Goal: Obtain resource: Download file/media

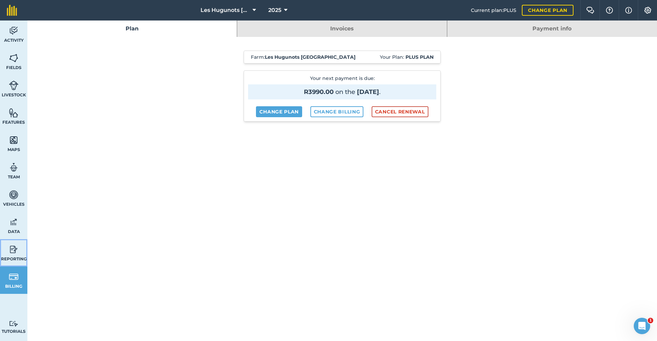
click at [14, 254] on img at bounding box center [14, 250] width 10 height 10
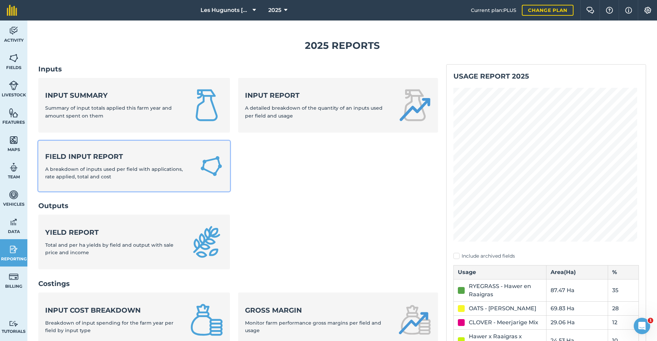
click at [87, 168] on span "A breakdown of inputs used per field with applications, rate applied, total and…" at bounding box center [114, 173] width 138 height 14
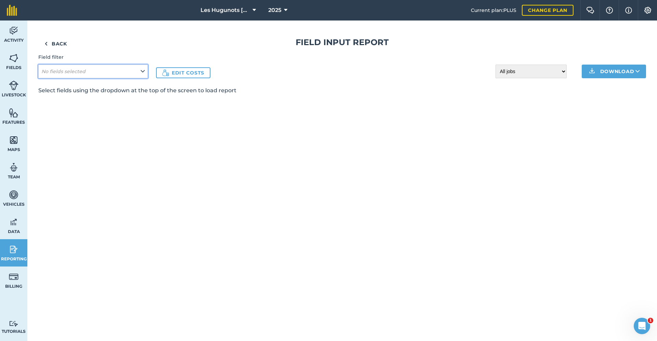
click at [135, 72] on button "No fields selected" at bounding box center [92, 72] width 109 height 14
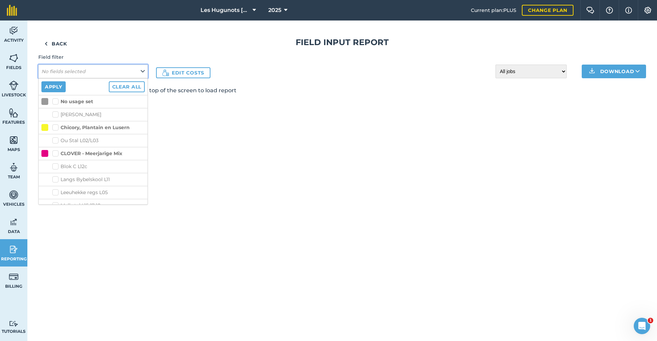
click at [139, 72] on button "No fields selected" at bounding box center [92, 72] width 109 height 14
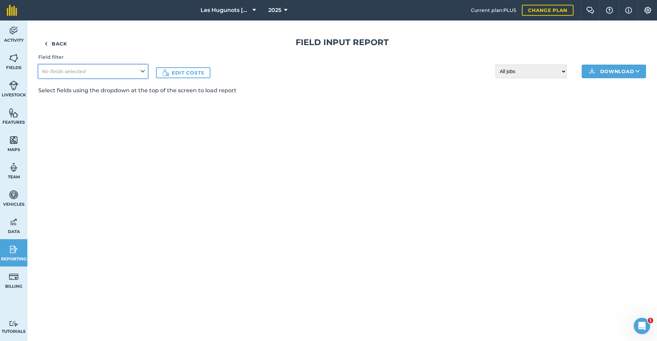
click at [139, 72] on button "No fields selected" at bounding box center [92, 72] width 109 height 14
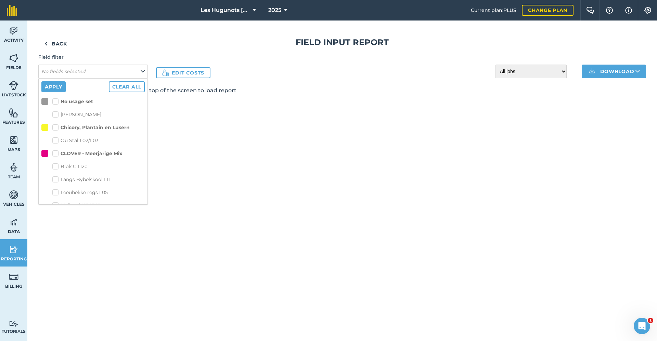
click at [55, 126] on label "Chicory, Plantain en Lusern" at bounding box center [90, 127] width 77 height 7
click at [55, 126] on input "Chicory, Plantain en Lusern" at bounding box center [54, 126] width 4 height 4
checkbox input "true"
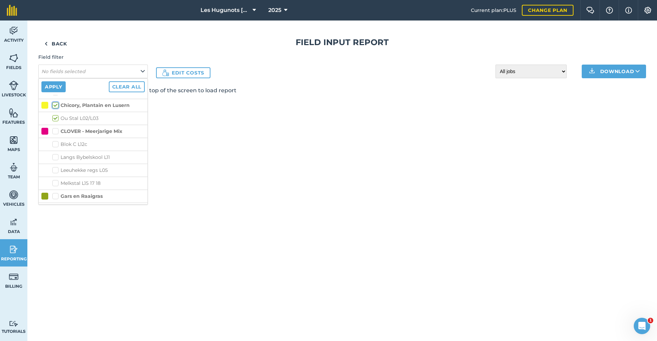
scroll to position [34, 0]
click at [55, 118] on label "CLOVER - Meerjarige Mix" at bounding box center [87, 119] width 70 height 7
click at [55, 118] on input "CLOVER - Meerjarige Mix" at bounding box center [54, 118] width 4 height 4
checkbox input "true"
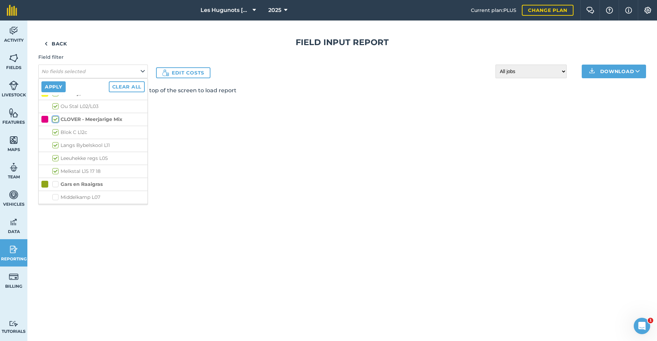
checkbox input "true"
click at [56, 184] on label "Gars en Raaigras" at bounding box center [77, 184] width 50 height 7
click at [56, 184] on input "Gars en Raaigras" at bounding box center [54, 183] width 4 height 4
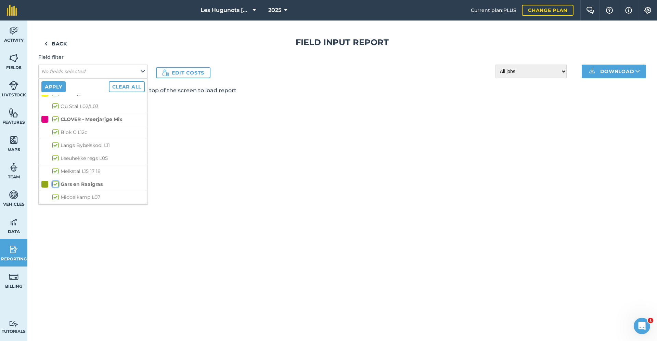
checkbox input "true"
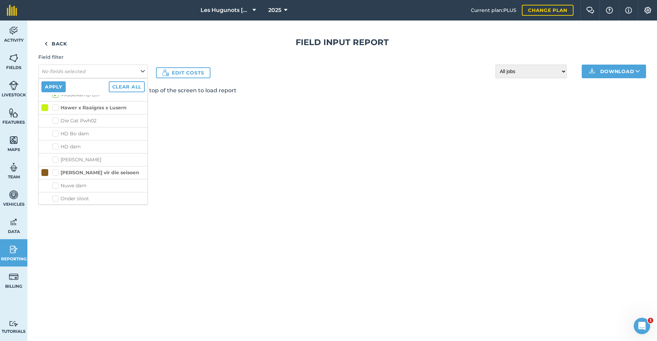
click at [57, 105] on label "Hawer x Raaigras x Lusern" at bounding box center [89, 107] width 74 height 7
click at [57, 105] on input "Hawer x Raaigras x Lusern" at bounding box center [54, 106] width 4 height 4
checkbox input "true"
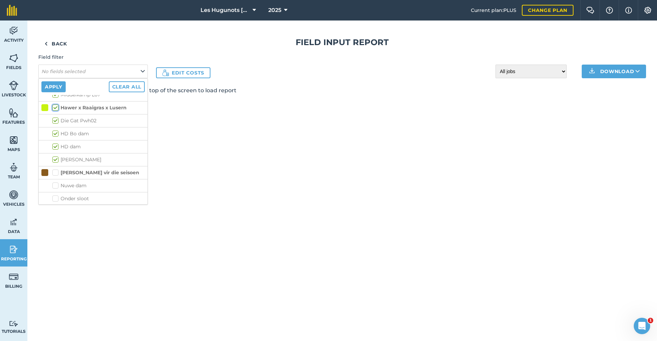
checkbox input "true"
click at [56, 172] on label "[PERSON_NAME] vir die seisoen" at bounding box center [95, 172] width 87 height 7
click at [56, 172] on input "[PERSON_NAME] vir die seisoen" at bounding box center [54, 171] width 4 height 4
checkbox input "true"
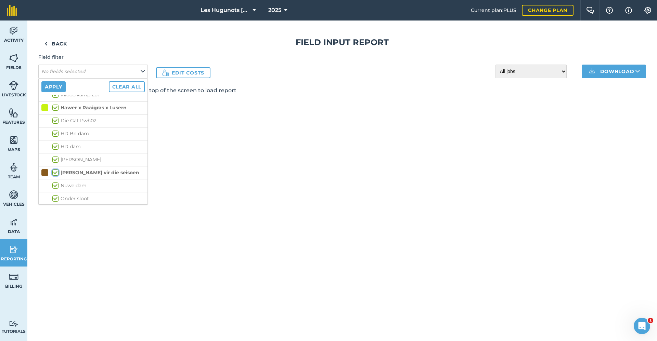
checkbox input "true"
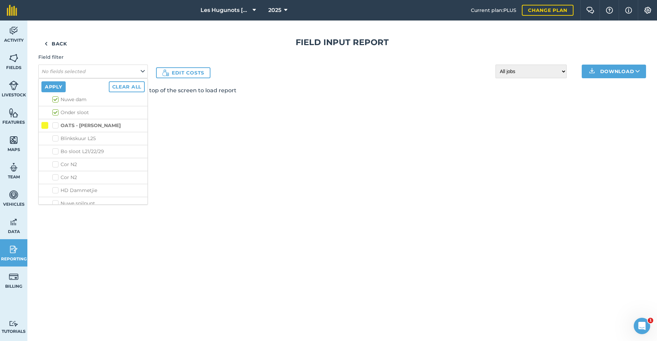
scroll to position [239, 0]
click at [54, 108] on label "OATS - [PERSON_NAME]" at bounding box center [86, 109] width 68 height 7
click at [54, 108] on input "OATS - [PERSON_NAME]" at bounding box center [54, 108] width 4 height 4
checkbox input "true"
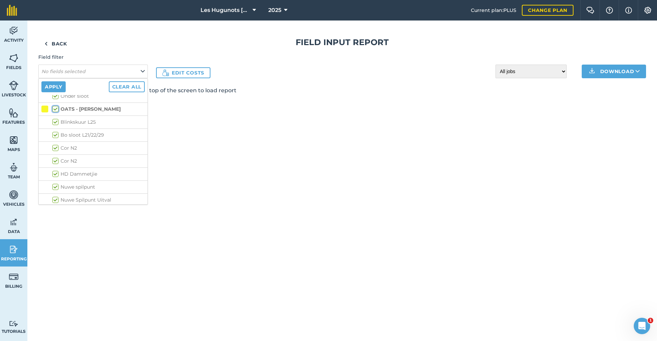
checkbox input "true"
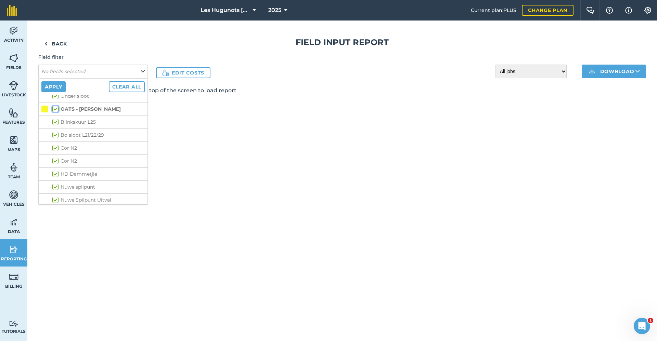
checkbox input "true"
click at [57, 159] on label "RYEGRASS - Hawer en Raaigras" at bounding box center [95, 157] width 87 height 7
click at [57, 159] on input "RYEGRASS - Hawer en Raaigras" at bounding box center [54, 156] width 4 height 4
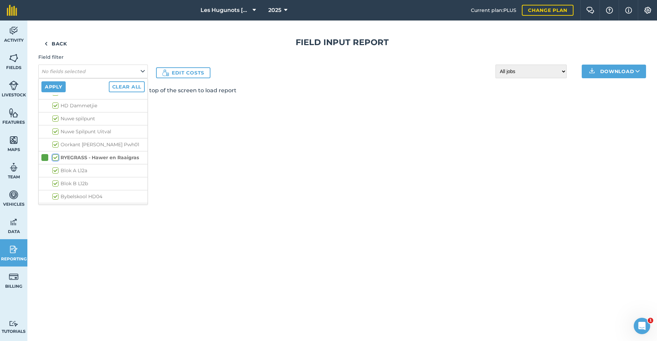
checkbox input "true"
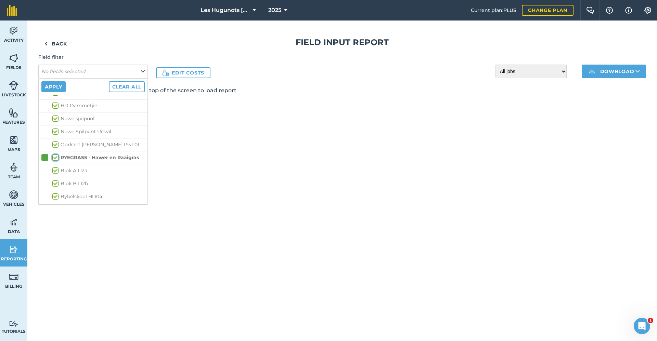
checkbox input "true"
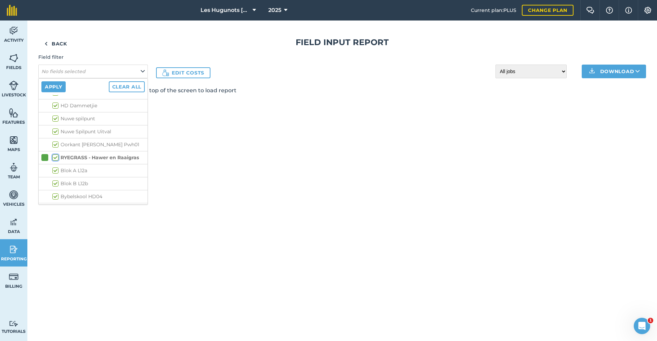
checkbox input "true"
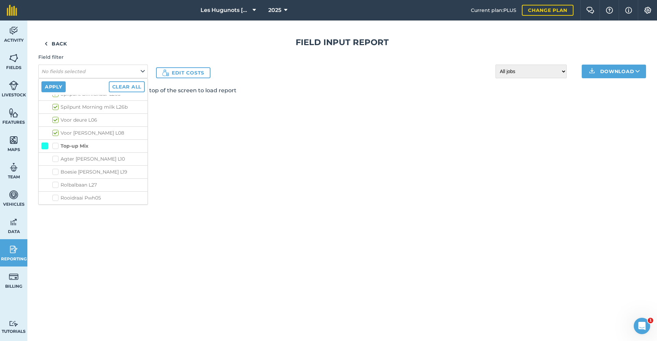
click at [56, 146] on label "Top-up Mix" at bounding box center [70, 146] width 36 height 7
click at [56, 146] on input "Top-up Mix" at bounding box center [54, 145] width 4 height 4
checkbox input "true"
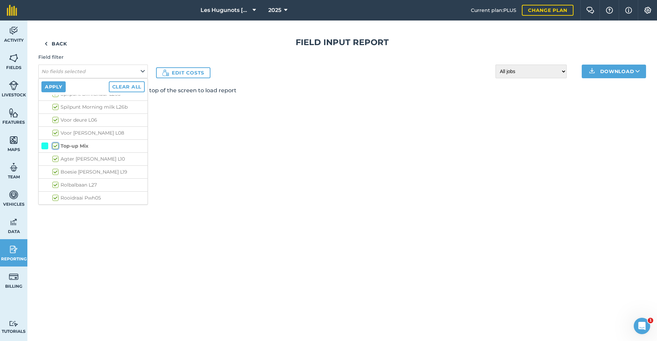
checkbox input "true"
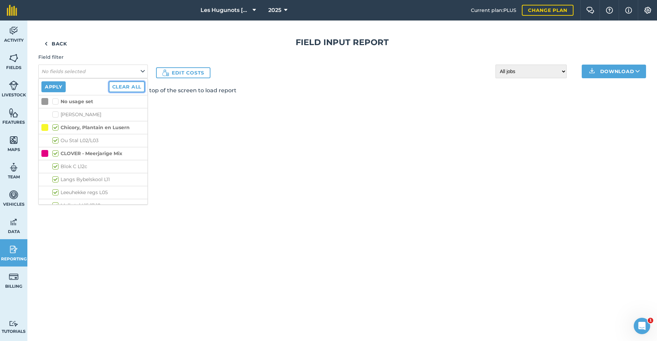
click at [122, 87] on button "Clear all" at bounding box center [127, 86] width 36 height 11
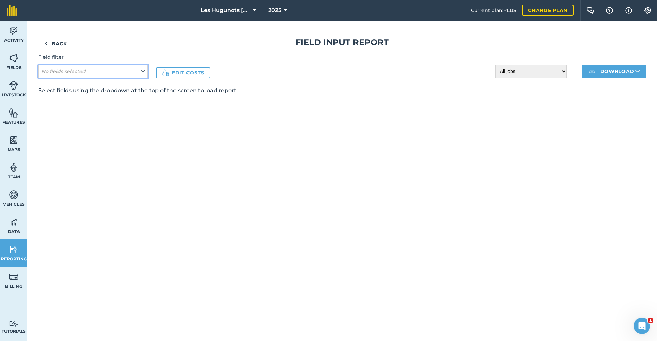
click at [134, 65] on button "No fields selected" at bounding box center [92, 72] width 109 height 14
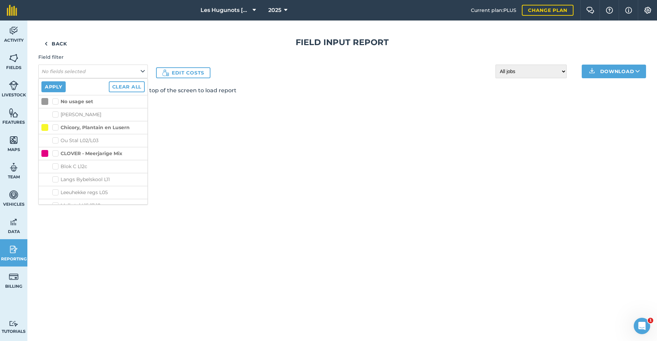
click at [56, 126] on label "Chicory, Plantain en Lusern" at bounding box center [90, 127] width 77 height 7
click at [56, 126] on input "Chicory, Plantain en Lusern" at bounding box center [54, 126] width 4 height 4
checkbox input "true"
click at [55, 154] on label "CLOVER - Meerjarige Mix" at bounding box center [87, 153] width 70 height 7
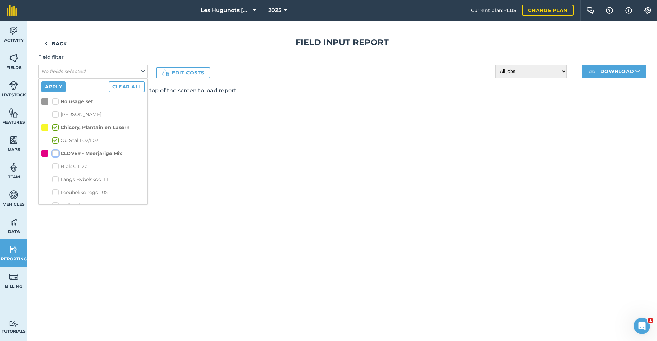
click at [55, 154] on input "CLOVER - Meerjarige Mix" at bounding box center [54, 152] width 4 height 4
checkbox input "true"
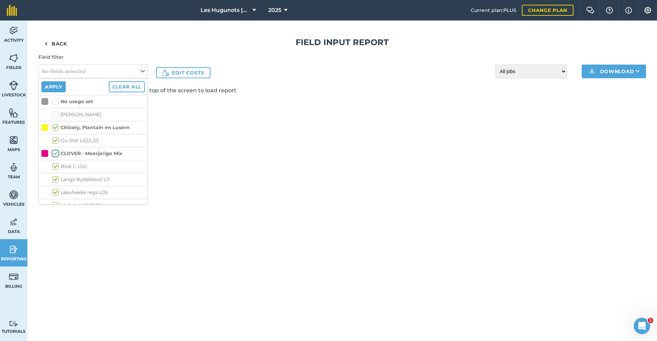
checkbox input "true"
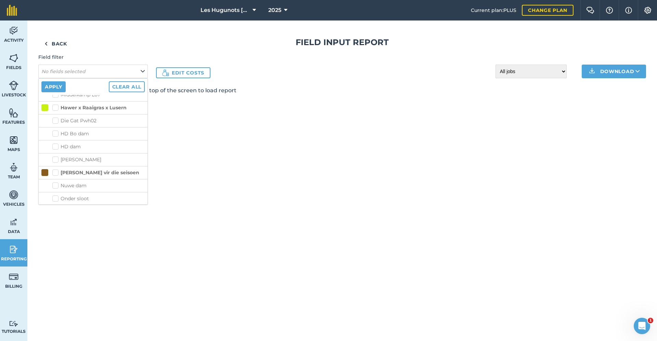
click at [53, 109] on label "Hawer x Raaigras x Lusern" at bounding box center [89, 107] width 74 height 7
click at [53, 109] on input "Hawer x Raaigras x Lusern" at bounding box center [54, 106] width 4 height 4
checkbox input "true"
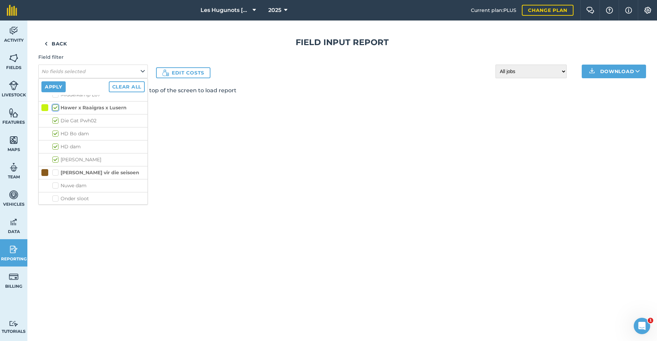
checkbox input "true"
click at [56, 150] on label "Gars en Raaigras" at bounding box center [77, 150] width 50 height 7
click at [56, 150] on input "Gars en Raaigras" at bounding box center [54, 149] width 4 height 4
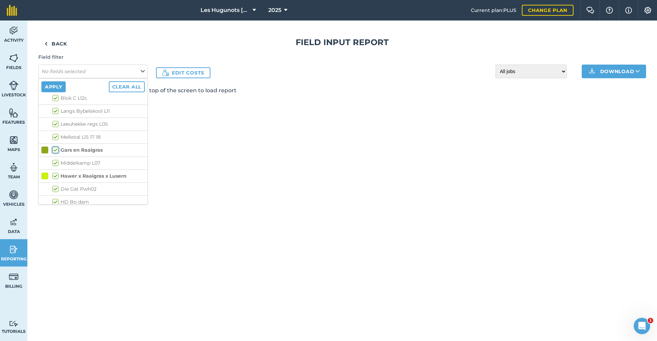
checkbox input "true"
click at [55, 169] on label "[PERSON_NAME] vir die seisoen" at bounding box center [95, 172] width 87 height 7
click at [55, 169] on input "[PERSON_NAME] vir die seisoen" at bounding box center [54, 171] width 4 height 4
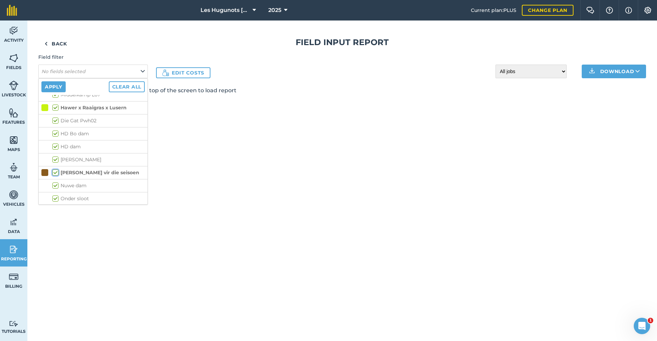
checkbox input "true"
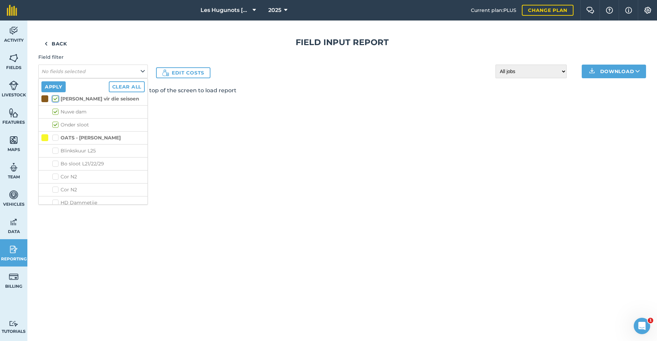
scroll to position [239, 0]
click at [56, 107] on label "OATS - [PERSON_NAME]" at bounding box center [86, 109] width 68 height 7
click at [56, 107] on input "OATS - [PERSON_NAME]" at bounding box center [54, 108] width 4 height 4
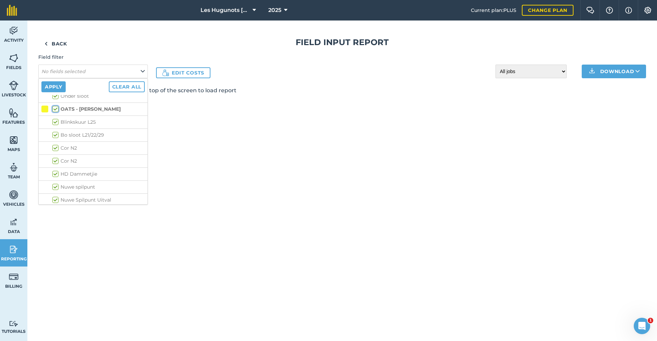
checkbox input "true"
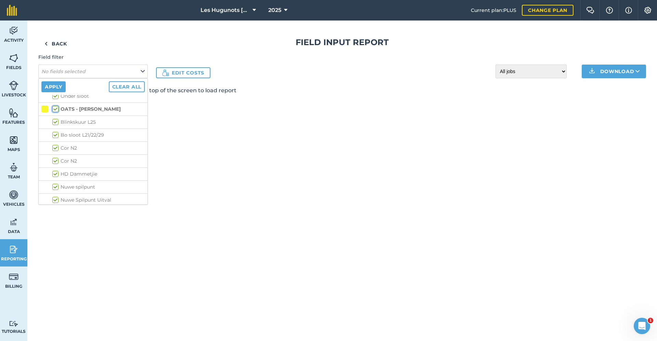
checkbox input "true"
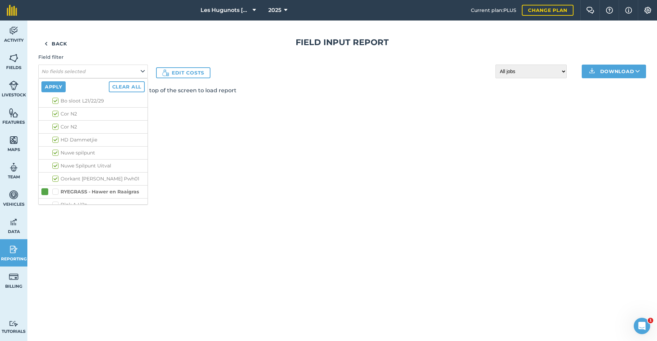
scroll to position [342, 0]
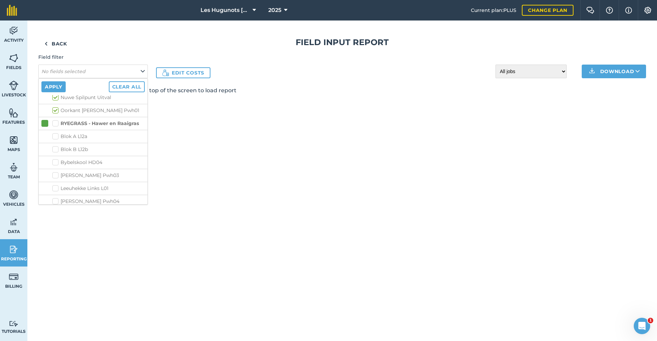
click at [55, 122] on label "RYEGRASS - Hawer en Raaigras" at bounding box center [95, 123] width 87 height 7
click at [55, 122] on input "RYEGRASS - Hawer en Raaigras" at bounding box center [54, 122] width 4 height 4
checkbox input "true"
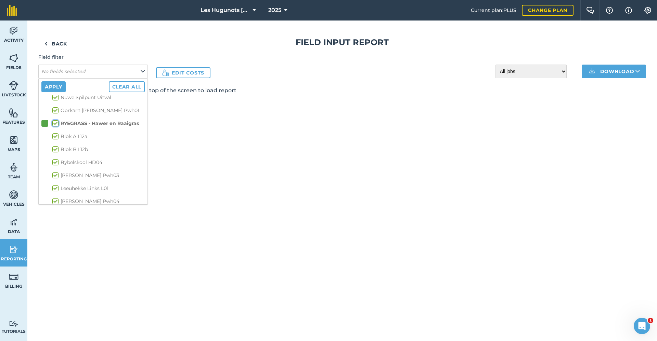
checkbox input "true"
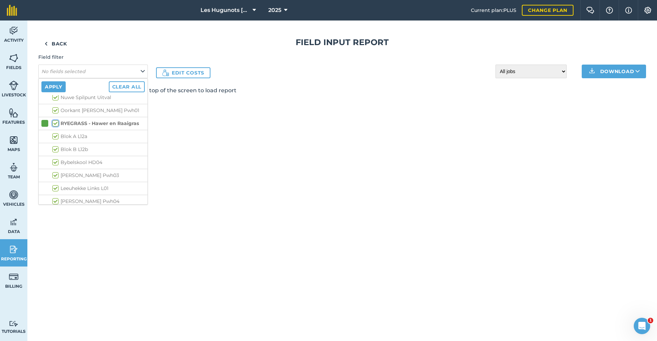
checkbox input "true"
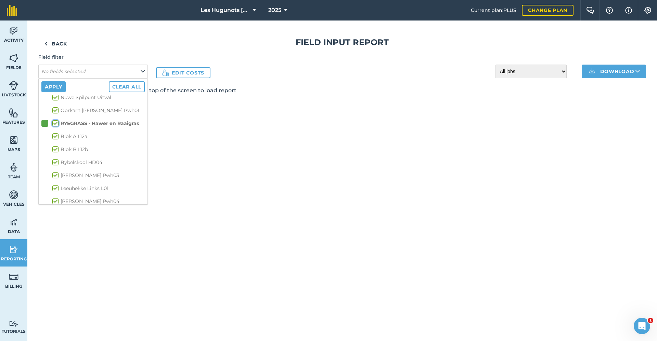
checkbox input "true"
click at [56, 145] on label "Top-up Mix" at bounding box center [70, 146] width 36 height 7
click at [56, 145] on input "Top-up Mix" at bounding box center [54, 145] width 4 height 4
checkbox input "true"
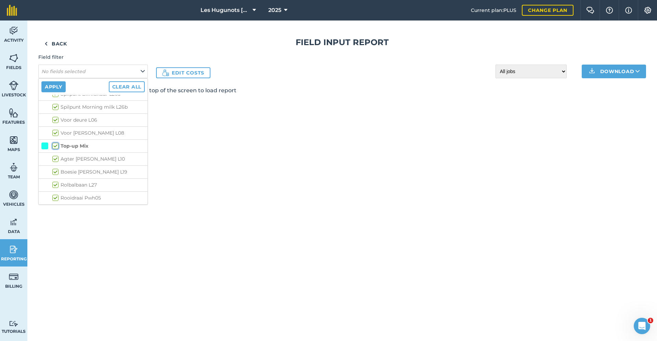
checkbox input "true"
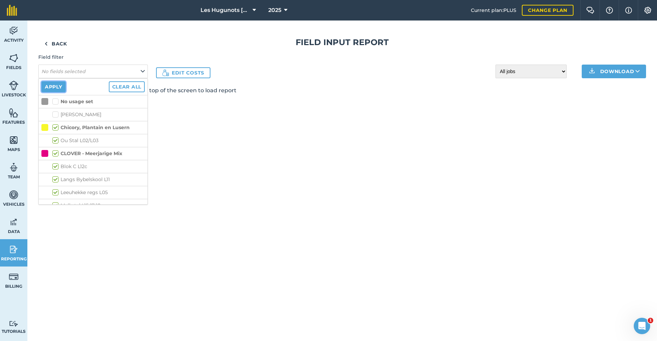
click at [51, 88] on button "Apply" at bounding box center [53, 86] width 24 height 11
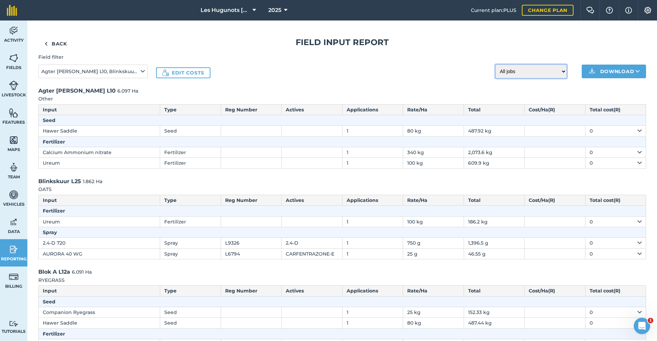
click at [555, 69] on select "All jobs Incomplete jobs Complete jobs" at bounding box center [530, 72] width 71 height 14
click at [605, 71] on button "Download" at bounding box center [614, 72] width 64 height 14
click at [608, 90] on link "CSV" at bounding box center [614, 86] width 62 height 15
click at [597, 71] on button "Download" at bounding box center [614, 72] width 64 height 14
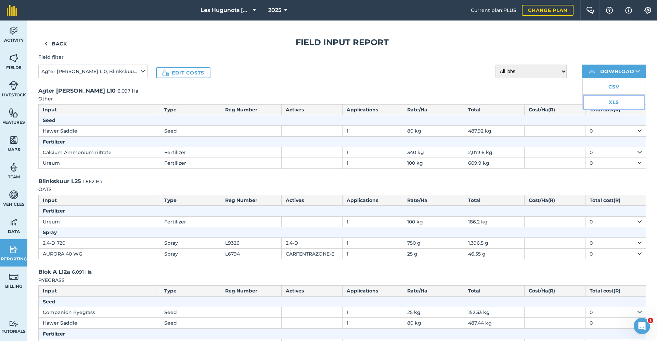
click at [603, 102] on link "XLS" at bounding box center [614, 102] width 62 height 15
click at [601, 68] on button "Download" at bounding box center [614, 72] width 64 height 14
click at [606, 102] on link "XLS" at bounding box center [614, 102] width 62 height 15
